Goal: Find specific page/section: Find specific page/section

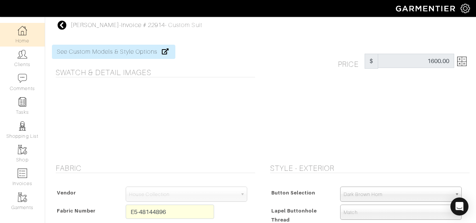
click at [16, 38] on link "Home" at bounding box center [22, 35] width 45 height 24
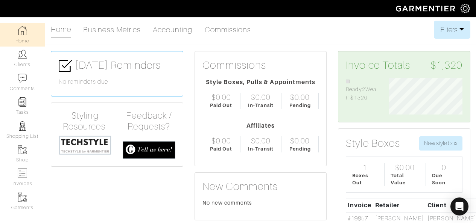
scroll to position [37, 85]
click at [18, 60] on link "Clients" at bounding box center [22, 59] width 45 height 24
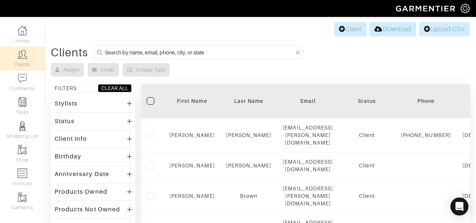
click at [153, 53] on input at bounding box center [199, 52] width 189 height 9
type input "cassata"
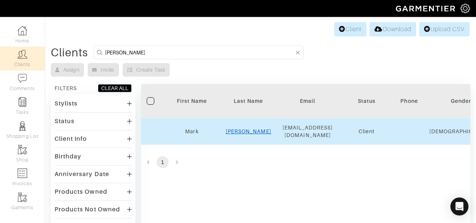
click at [244, 130] on link "Cassata" at bounding box center [248, 132] width 45 height 6
